Goal: Obtain resource: Obtain resource

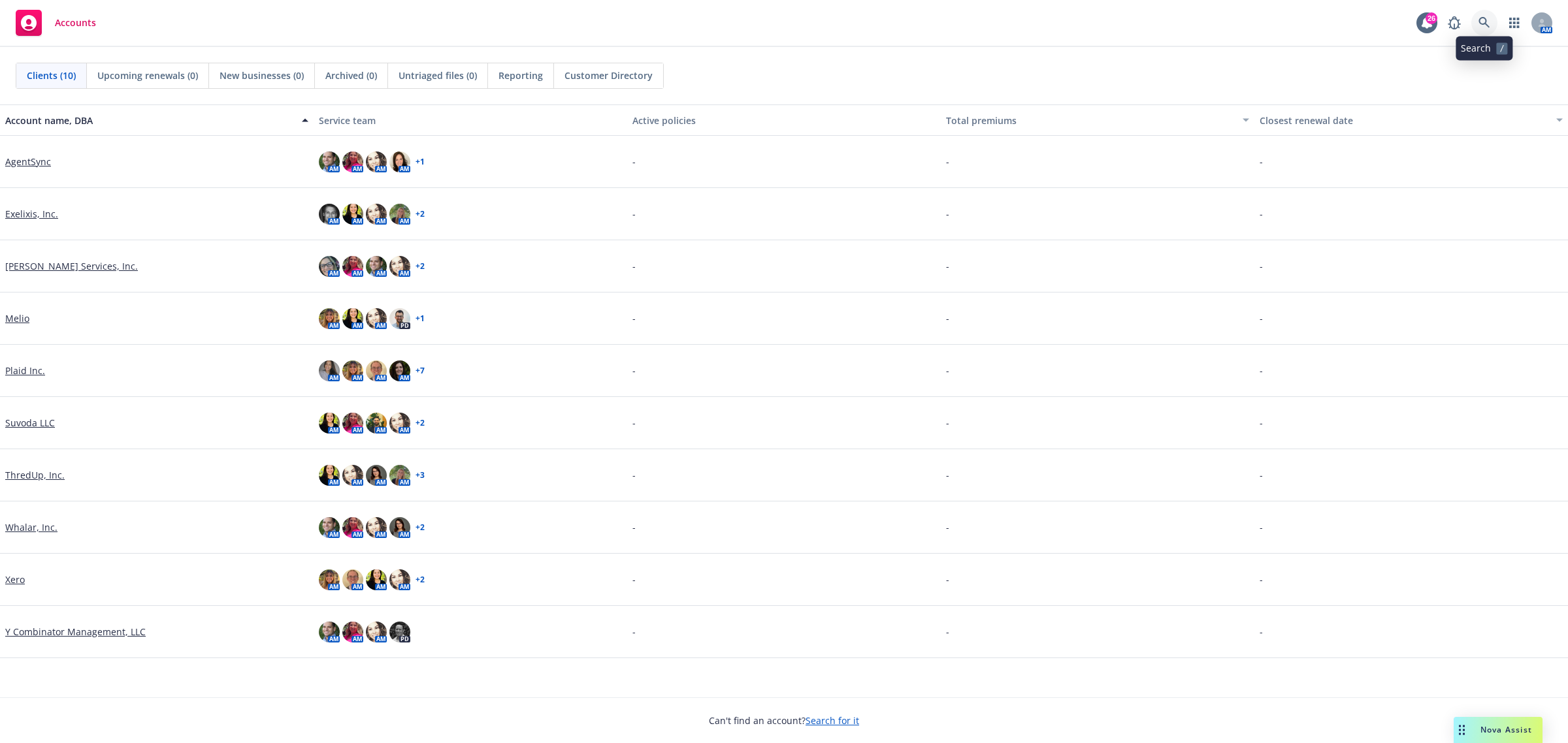
click at [1477, 14] on link at bounding box center [1484, 23] width 26 height 26
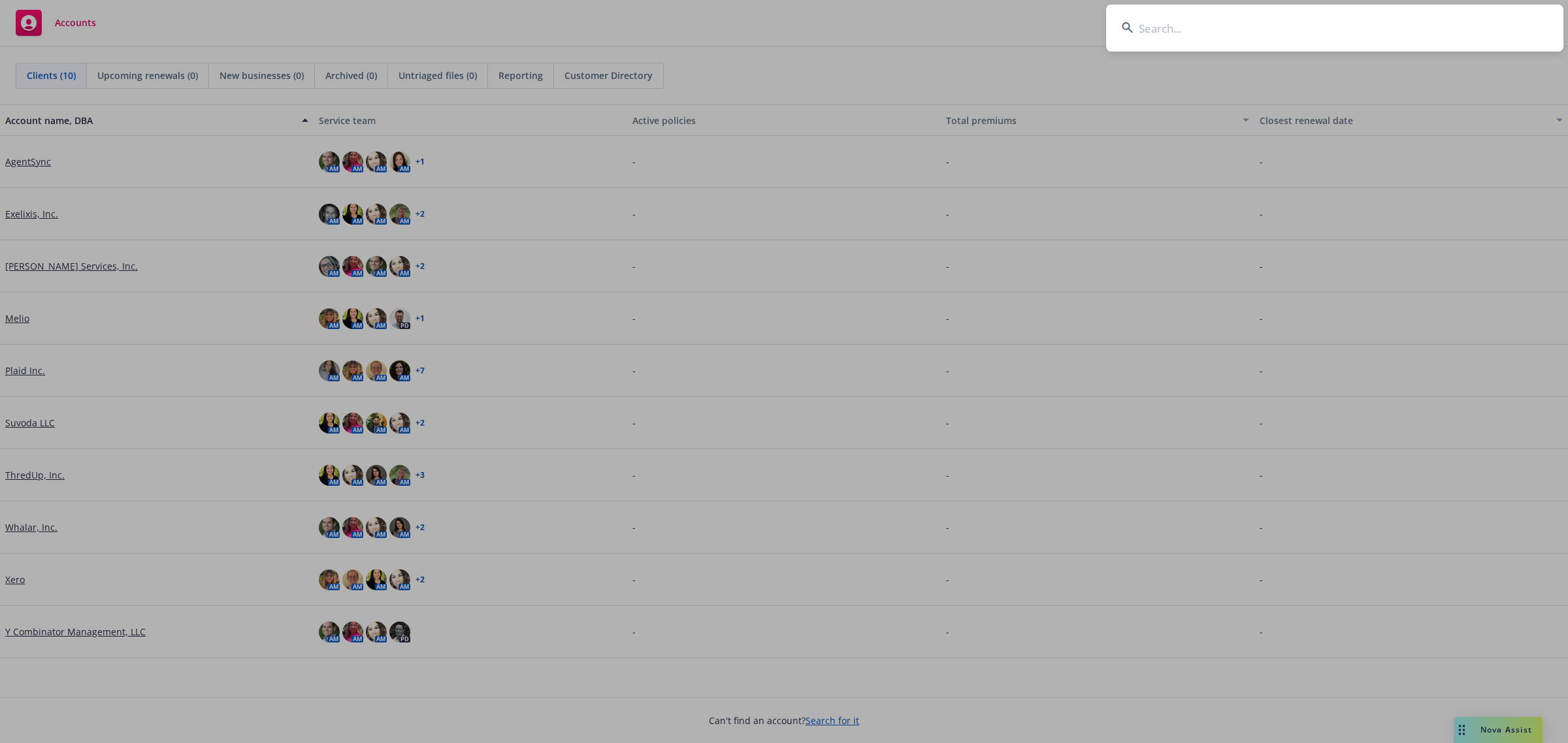
click at [1168, 21] on input at bounding box center [1335, 28] width 457 height 47
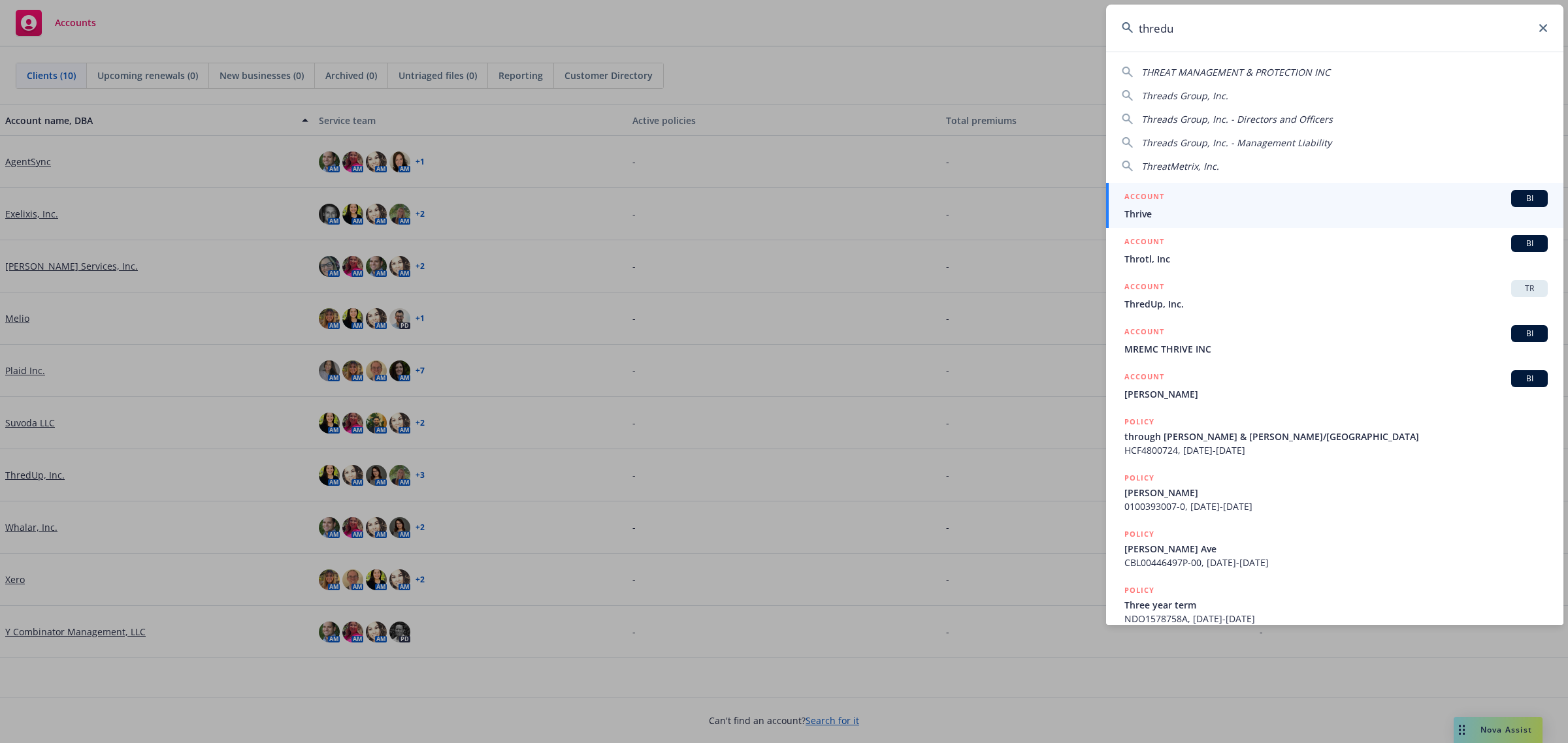
type input "thredup"
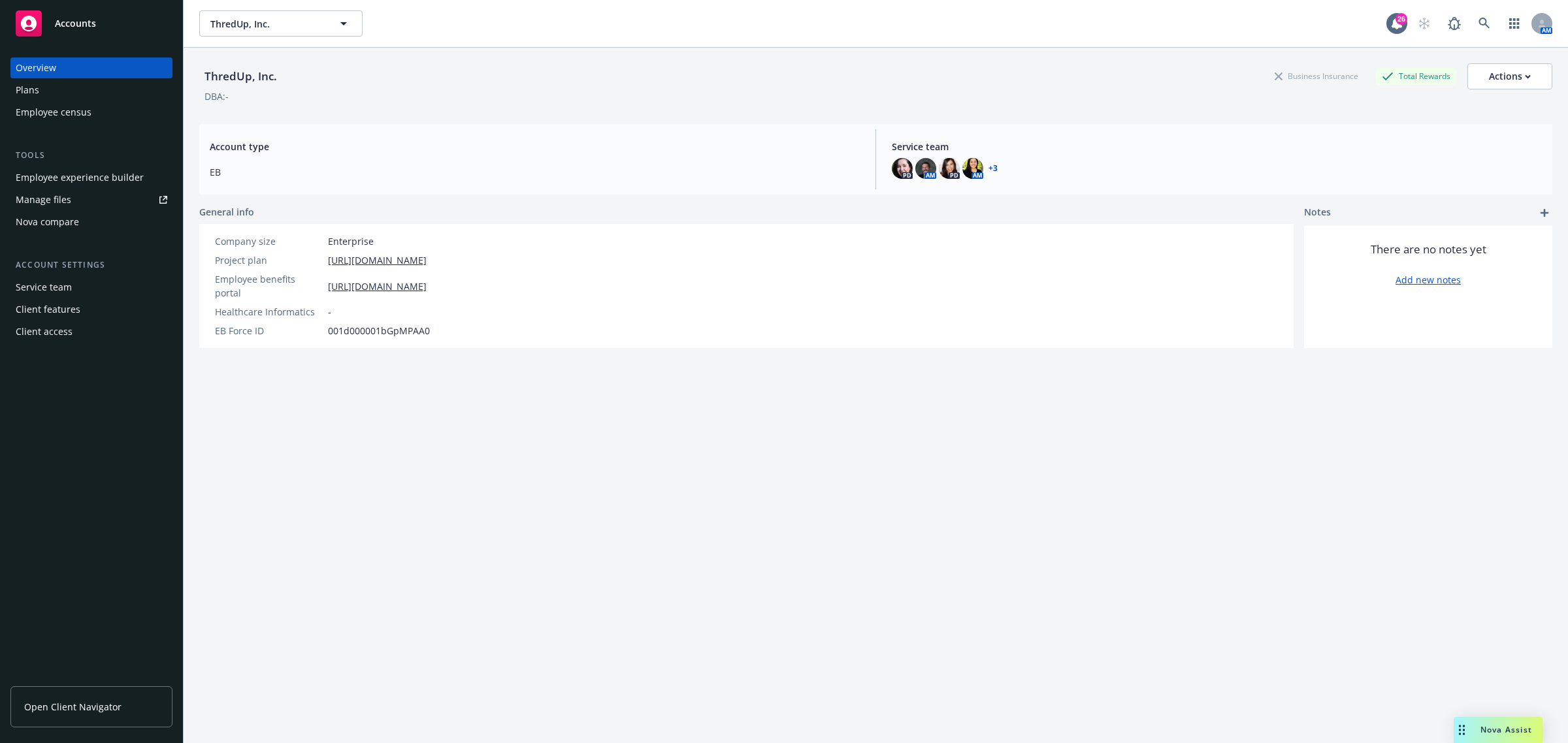
drag, startPoint x: 60, startPoint y: 91, endPoint x: 86, endPoint y: 90, distance: 26.0
click at [60, 91] on div "Plans" at bounding box center [91, 90] width 152 height 21
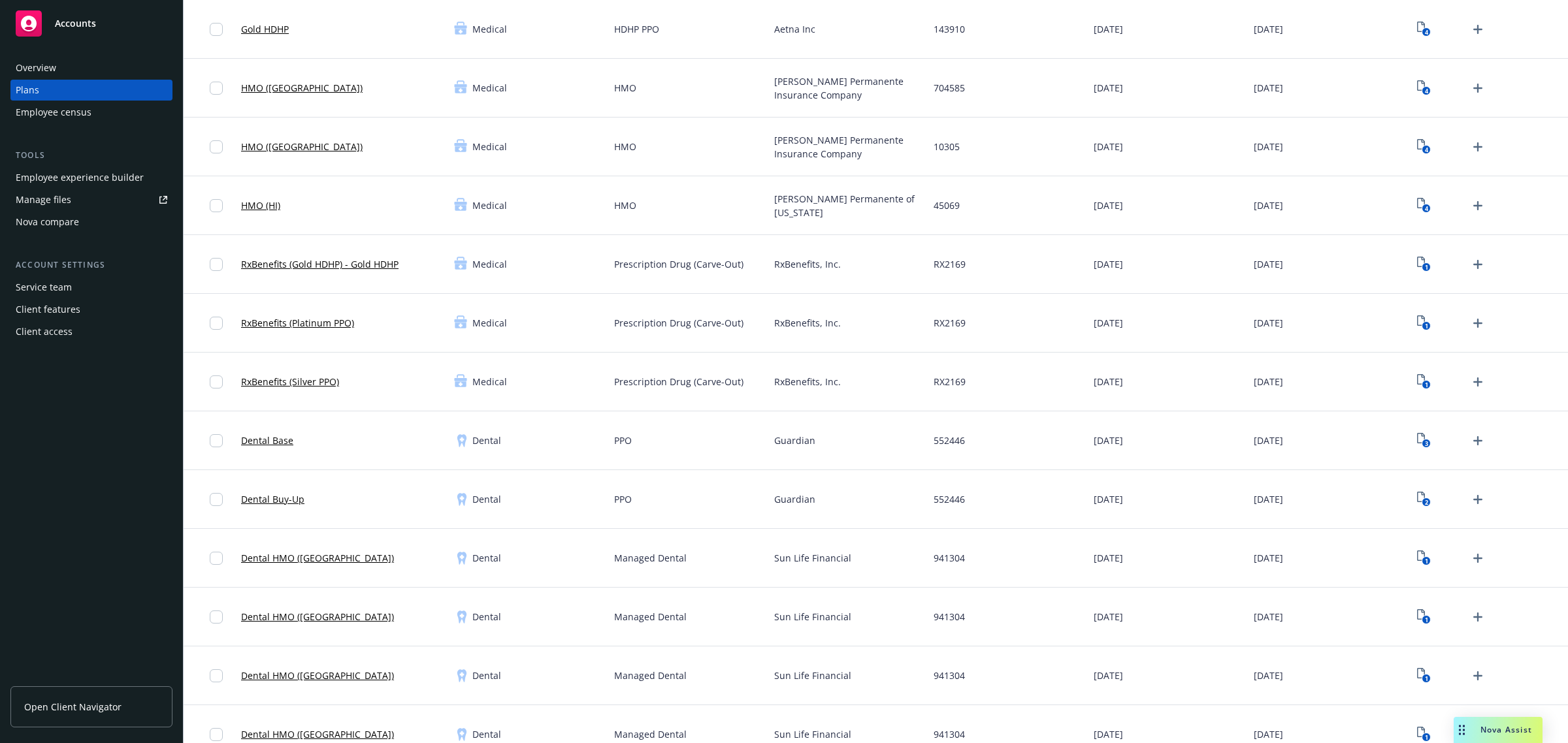
scroll to position [82, 0]
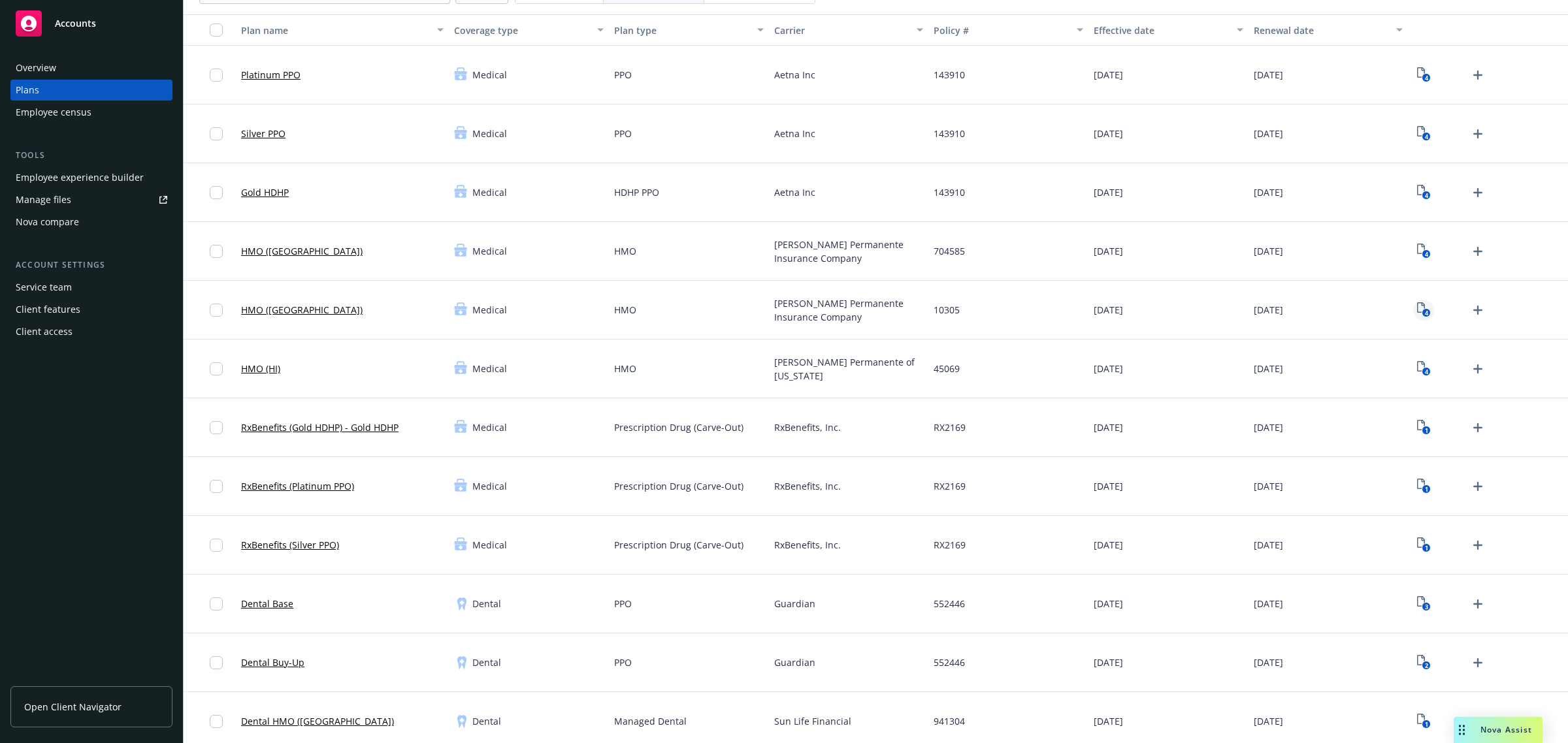
click at [1422, 312] on rect "View Plan Documents" at bounding box center [1425, 312] width 8 height 8
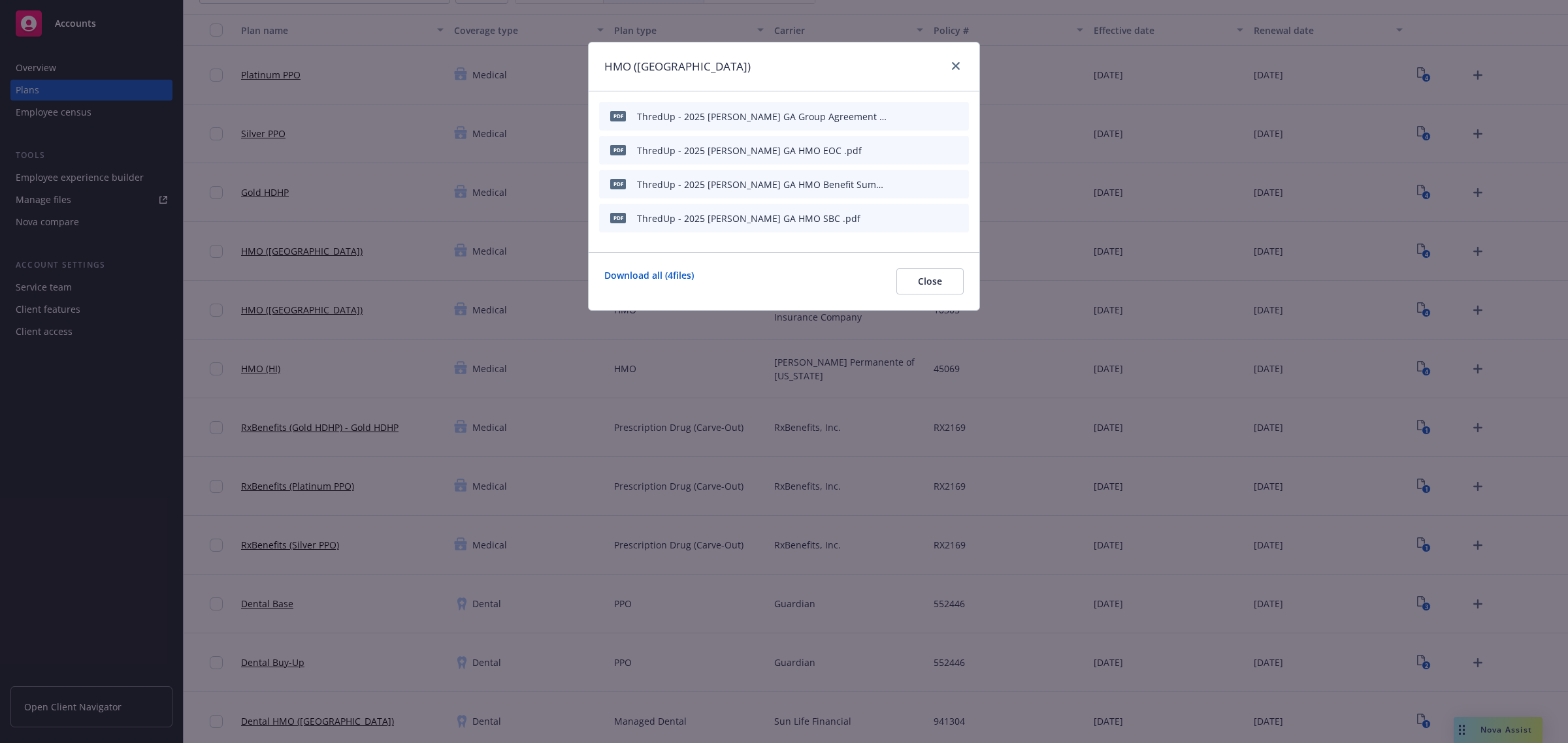
click at [935, 213] on icon "preview file" at bounding box center [935, 217] width 11 height 9
click at [935, 186] on icon "preview file" at bounding box center [935, 184] width 11 height 9
click at [935, 149] on icon "preview file" at bounding box center [935, 149] width 11 height 9
click at [955, 67] on icon "close" at bounding box center [956, 66] width 8 height 8
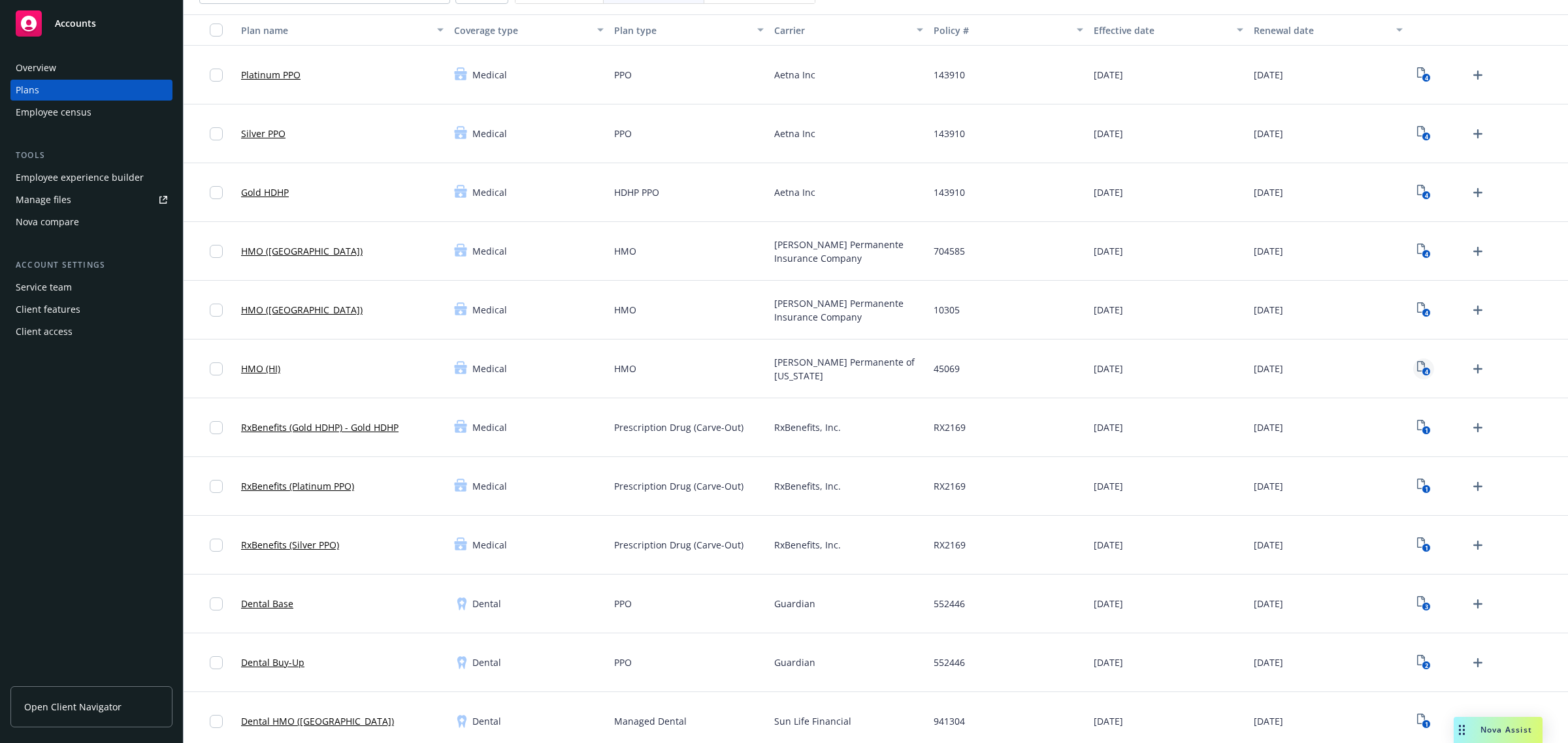
click at [1418, 363] on icon "4" at bounding box center [1424, 369] width 14 height 15
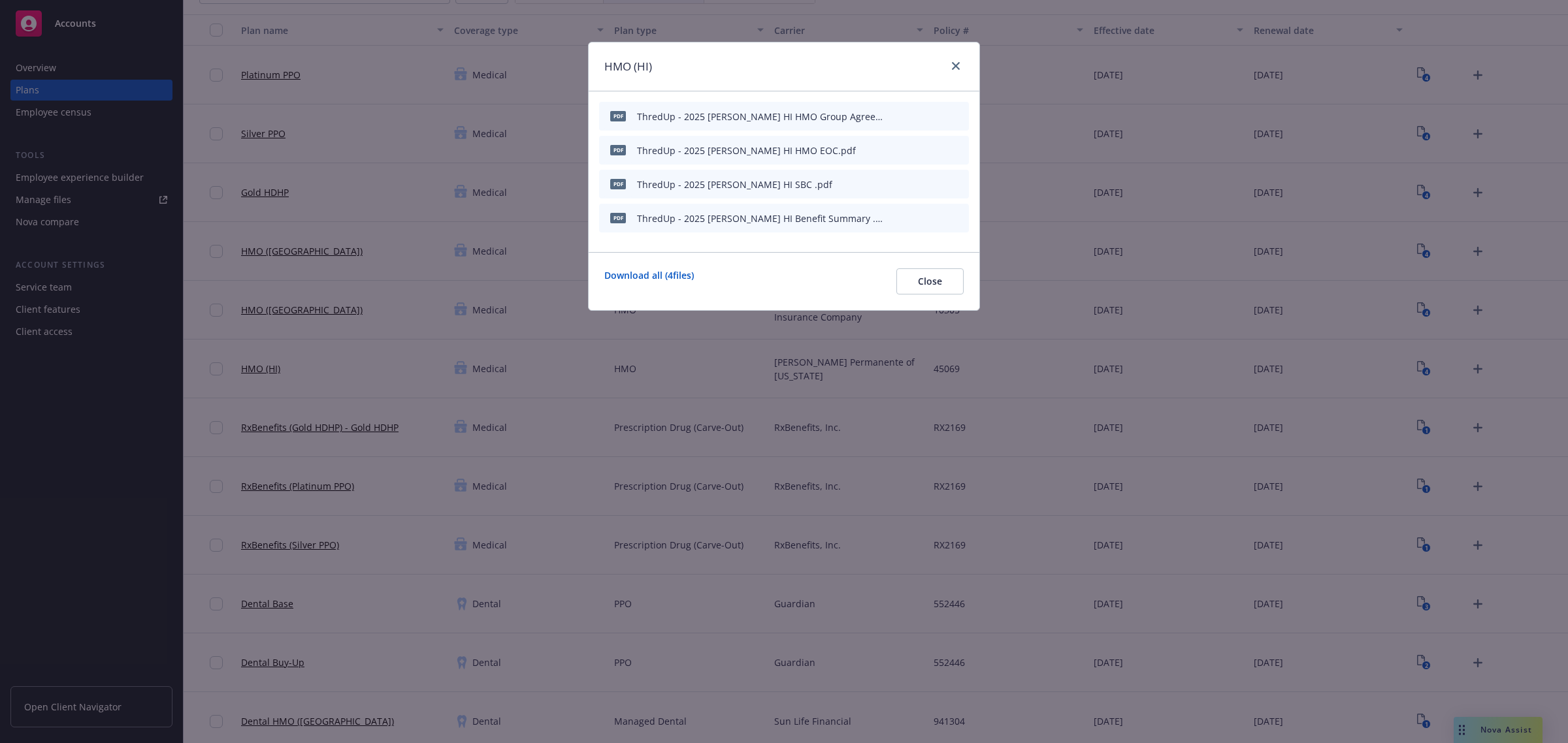
click at [935, 181] on icon "preview file" at bounding box center [935, 184] width 11 height 9
click at [942, 213] on button "preview file" at bounding box center [935, 217] width 14 height 11
click at [939, 149] on icon "preview file" at bounding box center [935, 149] width 11 height 9
click at [943, 72] on div at bounding box center [953, 66] width 21 height 17
click at [954, 66] on icon "close" at bounding box center [956, 66] width 8 height 8
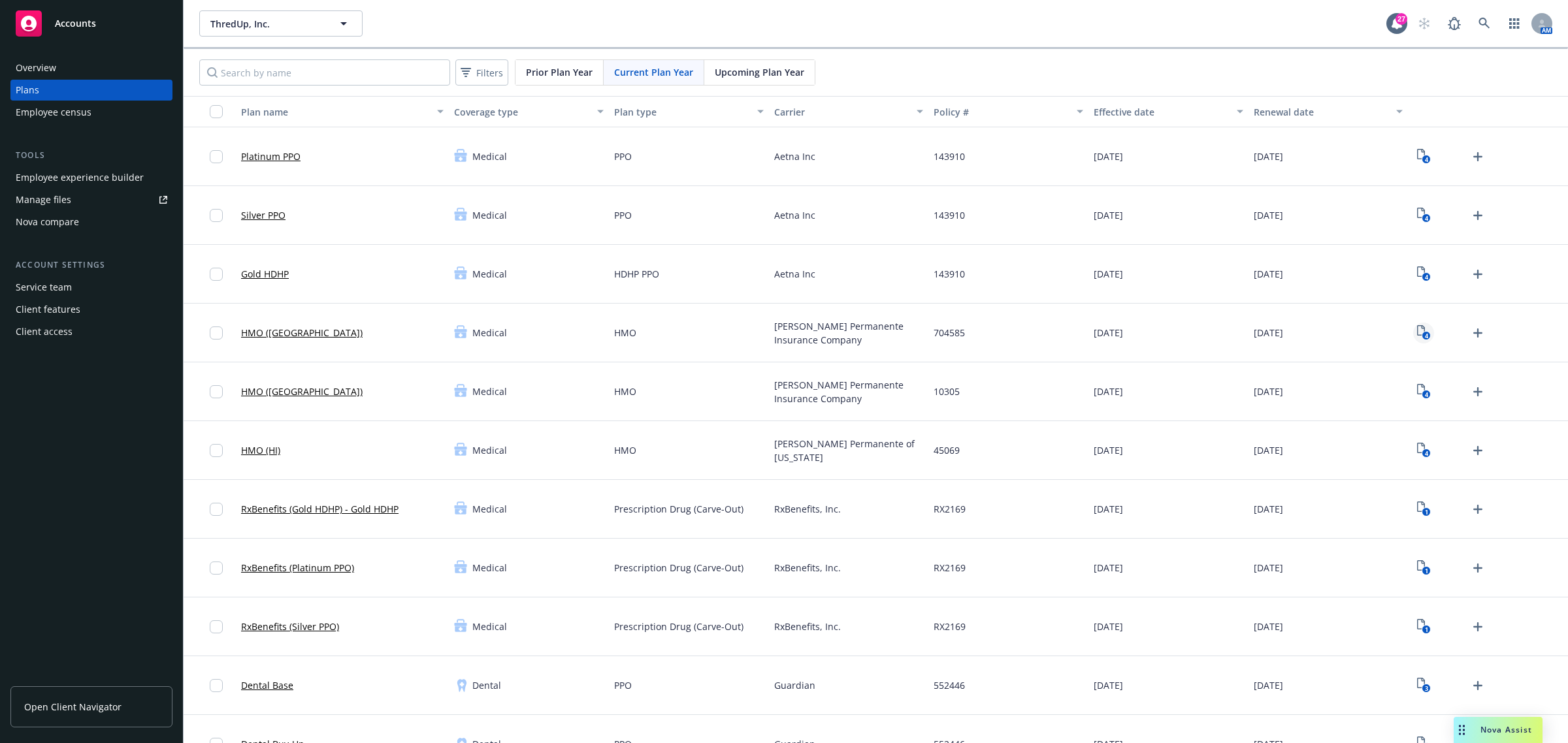
click at [1422, 335] on rect "View Plan Documents" at bounding box center [1425, 335] width 8 height 8
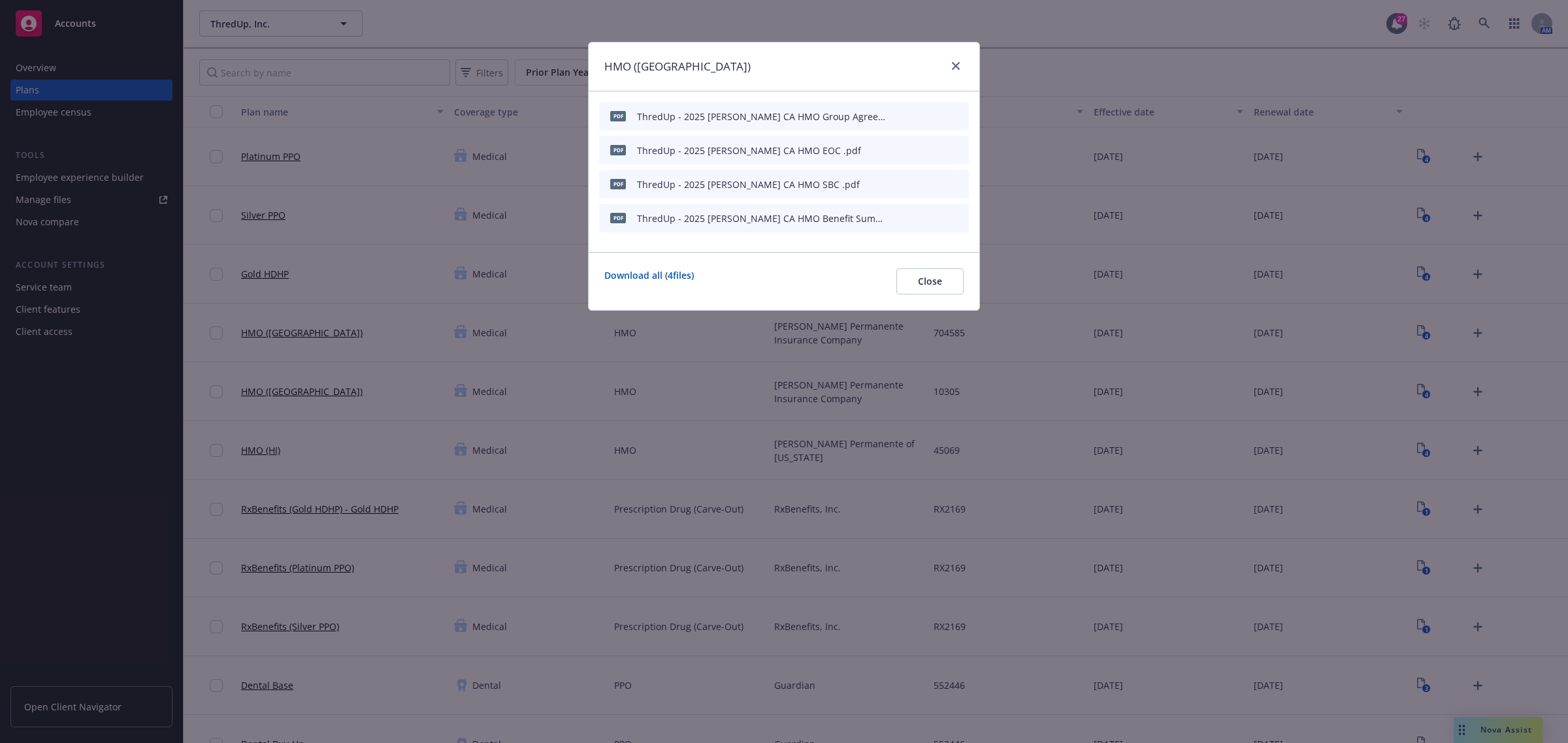
click at [942, 180] on button "preview file" at bounding box center [935, 183] width 14 height 11
click at [938, 221] on icon "preview file" at bounding box center [935, 217] width 11 height 9
click at [931, 181] on icon "preview file" at bounding box center [935, 184] width 11 height 9
click at [936, 145] on icon "preview file" at bounding box center [935, 149] width 11 height 9
click at [938, 220] on icon "preview file" at bounding box center [935, 217] width 11 height 9
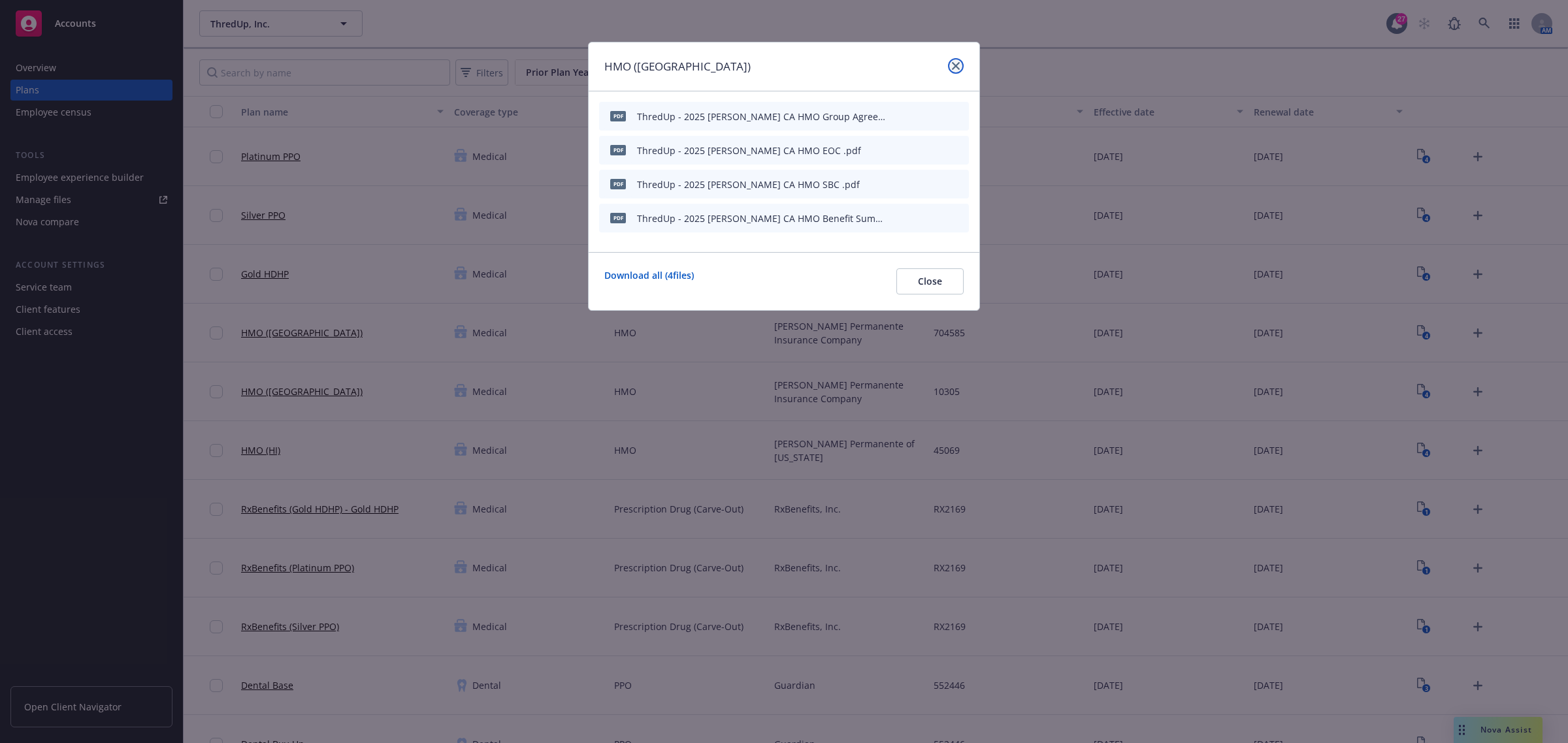
click at [955, 66] on icon "close" at bounding box center [956, 66] width 8 height 8
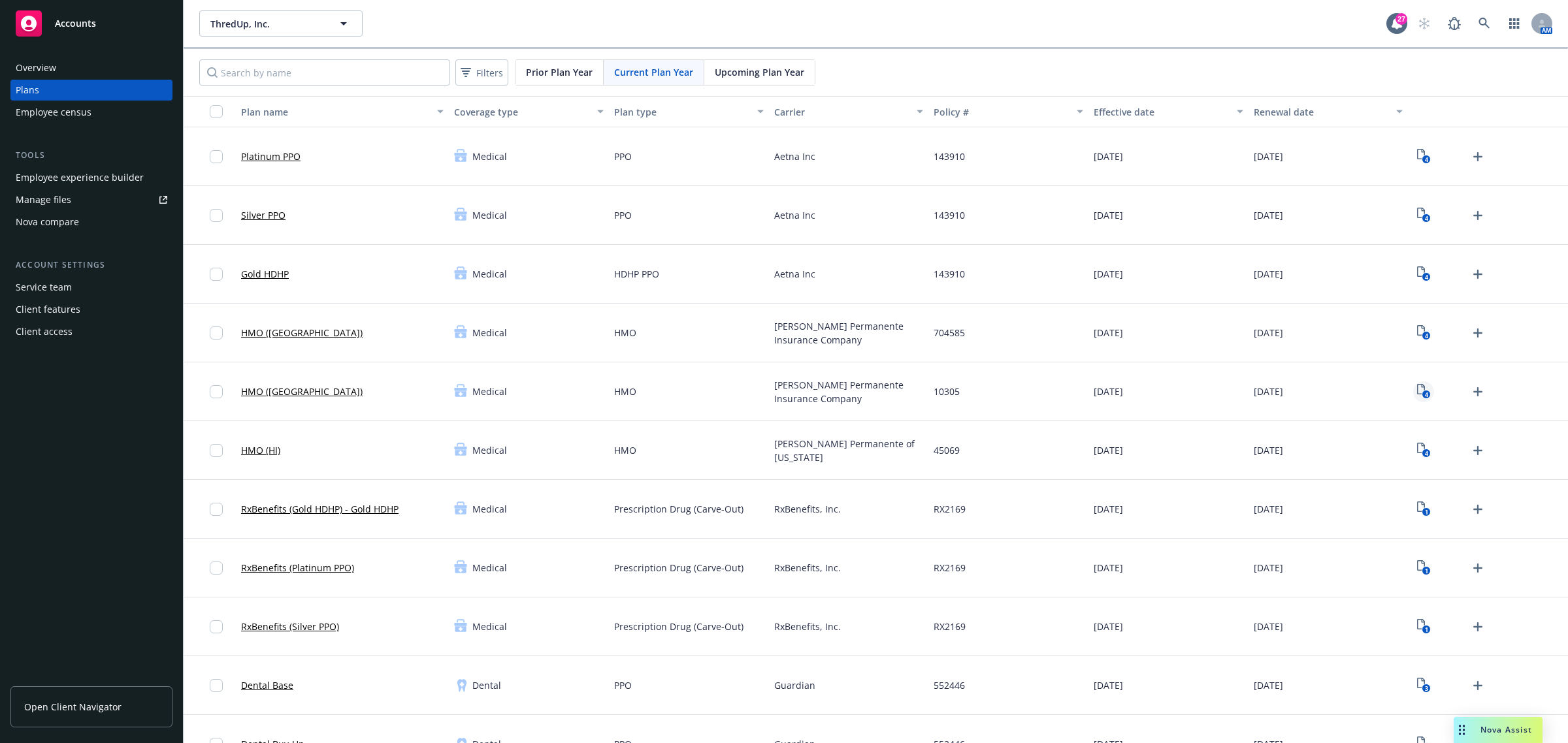
click at [1422, 396] on rect "View Plan Documents" at bounding box center [1425, 395] width 8 height 8
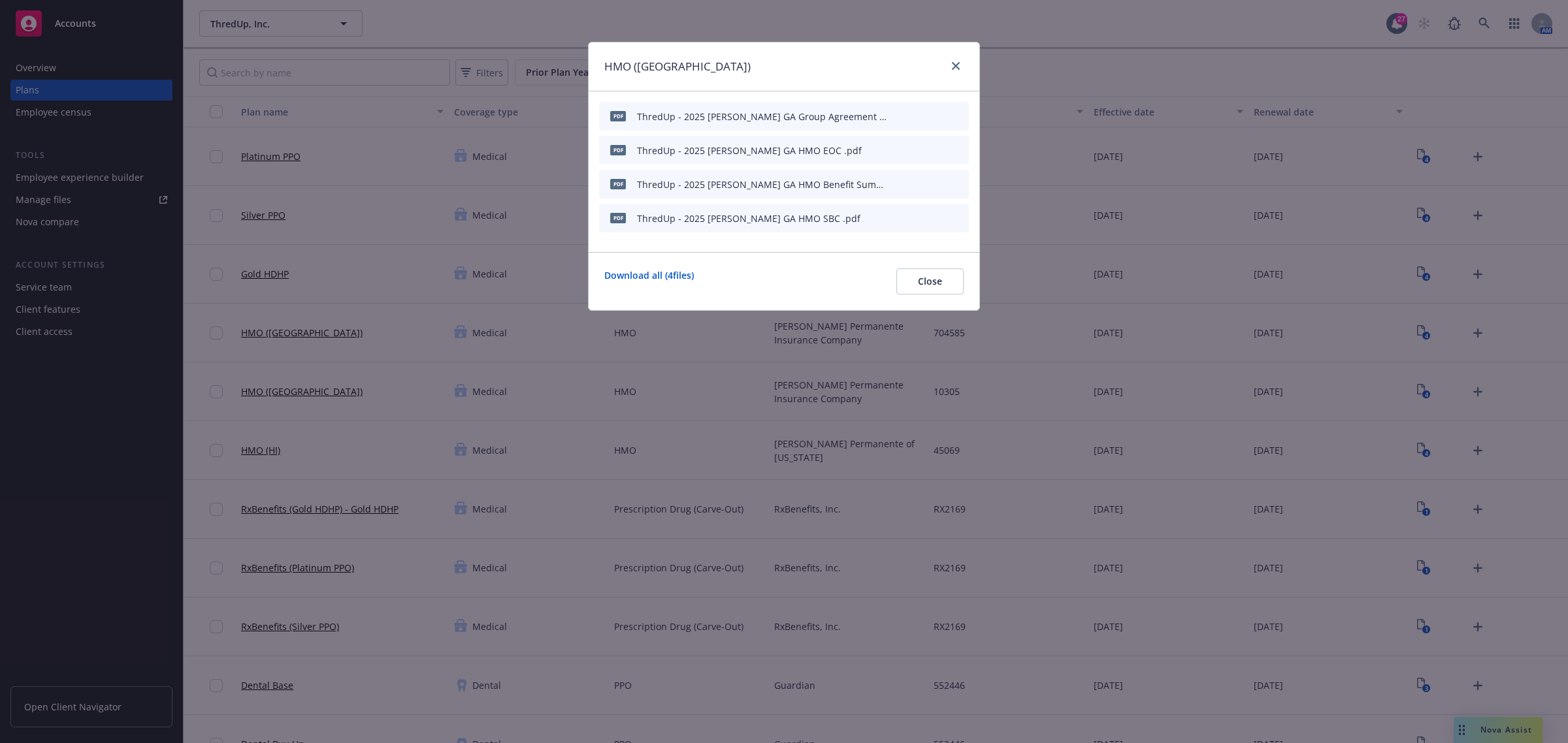
click at [935, 216] on icon "preview file" at bounding box center [935, 217] width 11 height 9
click at [939, 181] on icon "preview file" at bounding box center [935, 184] width 11 height 9
